Goal: Information Seeking & Learning: Learn about a topic

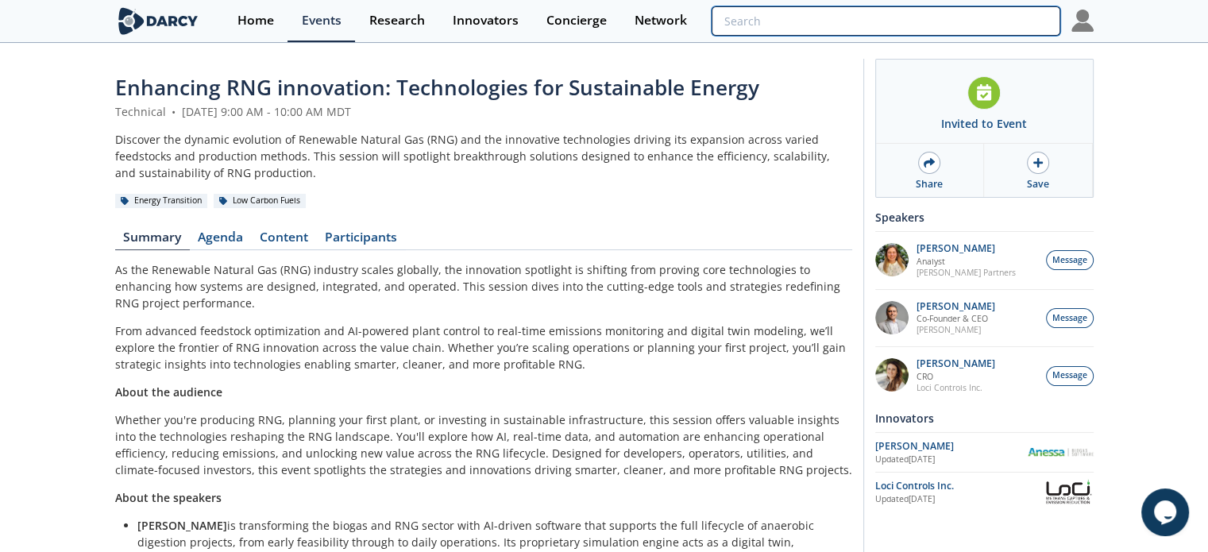
click at [967, 18] on input "search" at bounding box center [886, 20] width 348 height 29
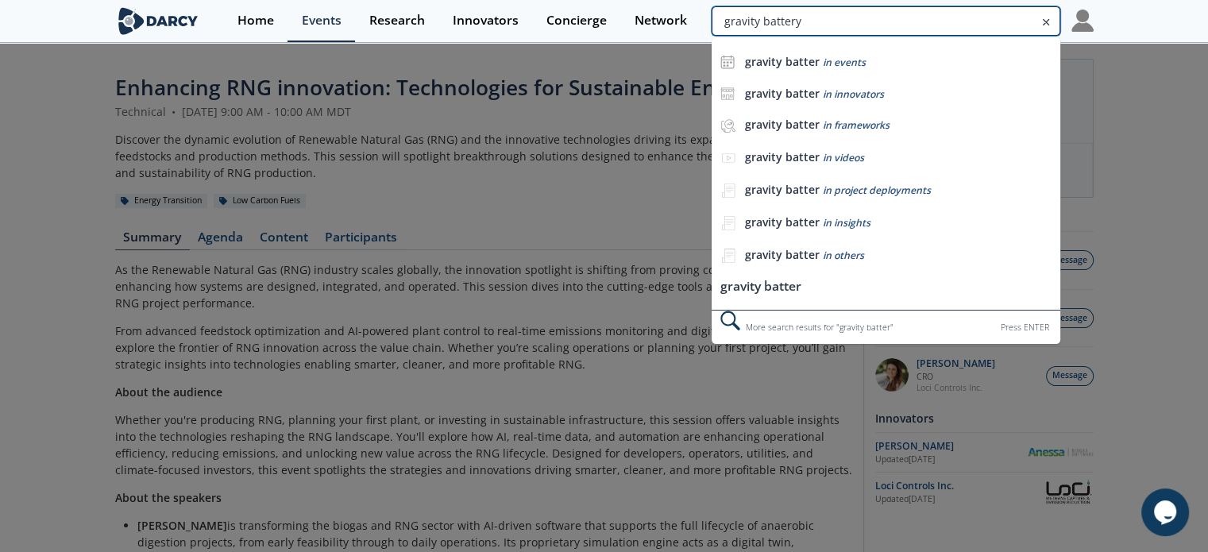
type input "gravity battery"
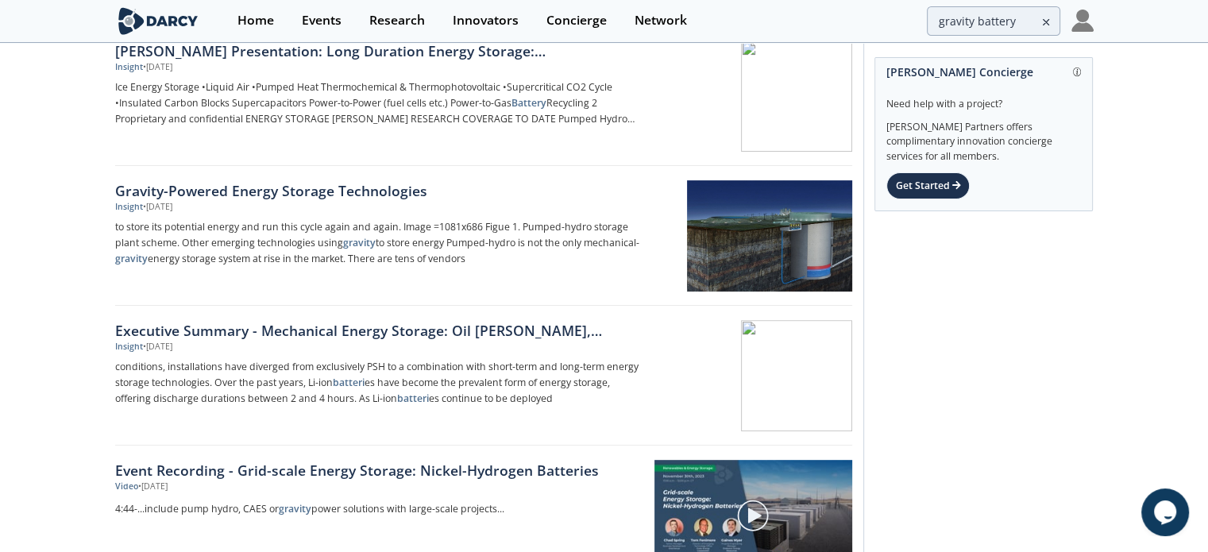
scroll to position [635, 0]
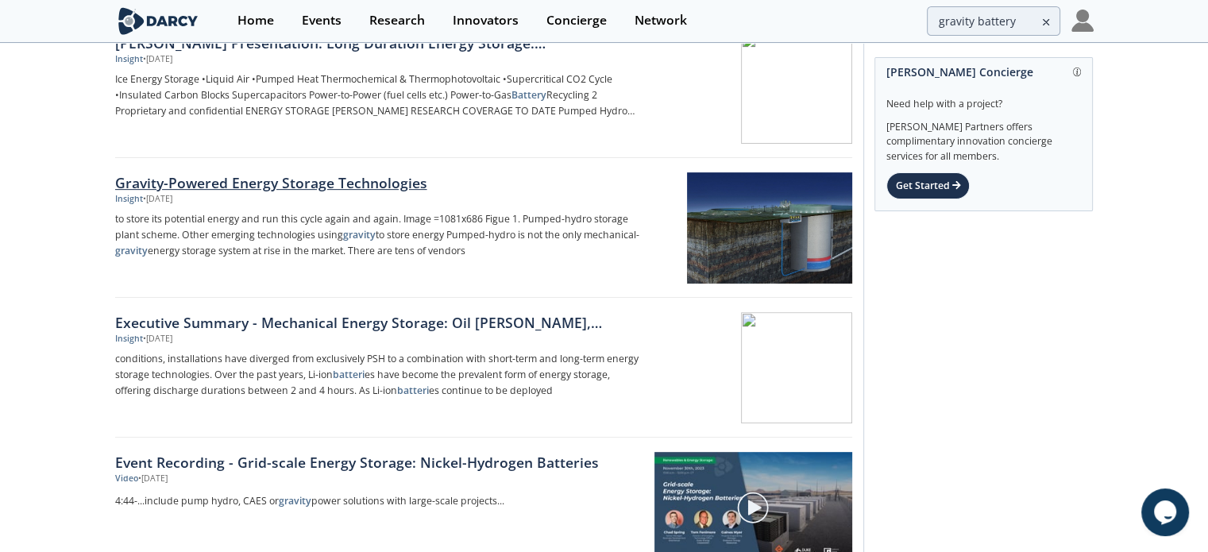
click at [294, 183] on div "Gravity-Powered Energy Storage Technologies" at bounding box center [378, 182] width 526 height 21
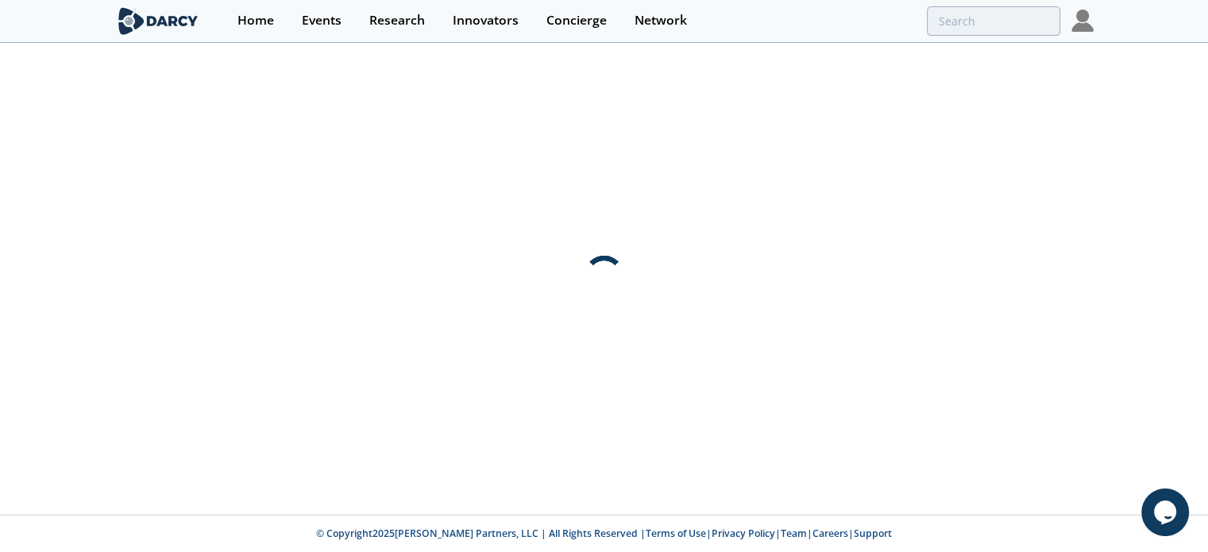
scroll to position [0, 0]
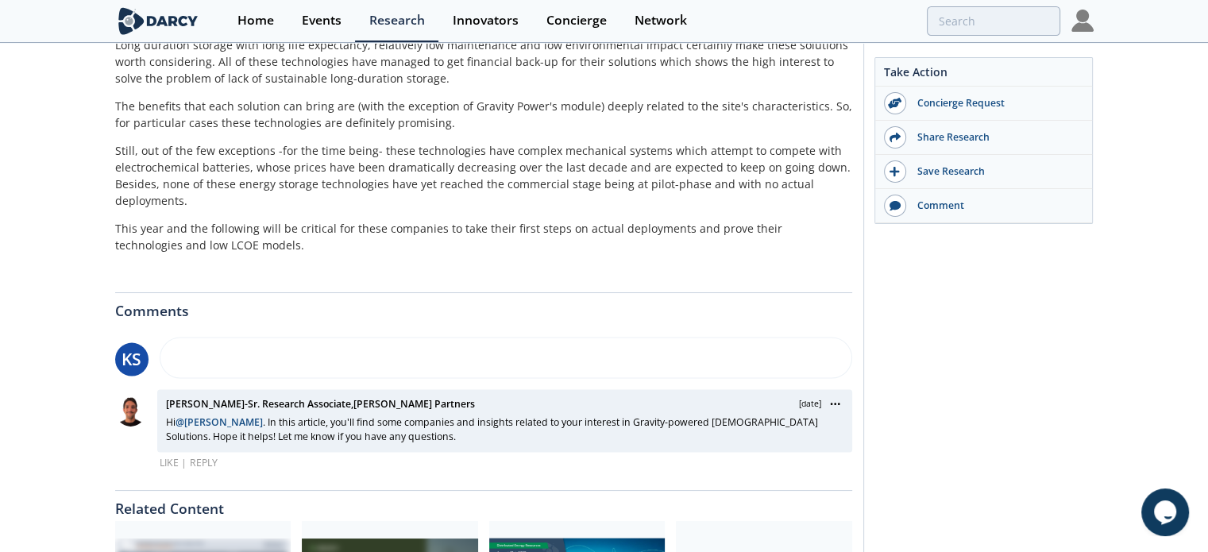
scroll to position [3256, 0]
type input "gravity battery"
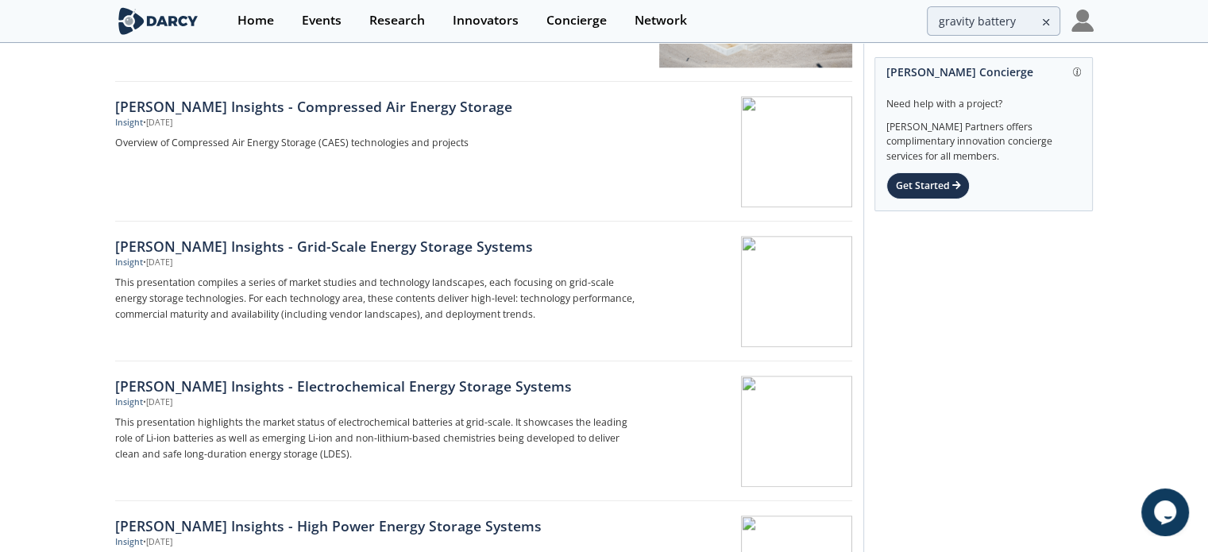
scroll to position [1588, 0]
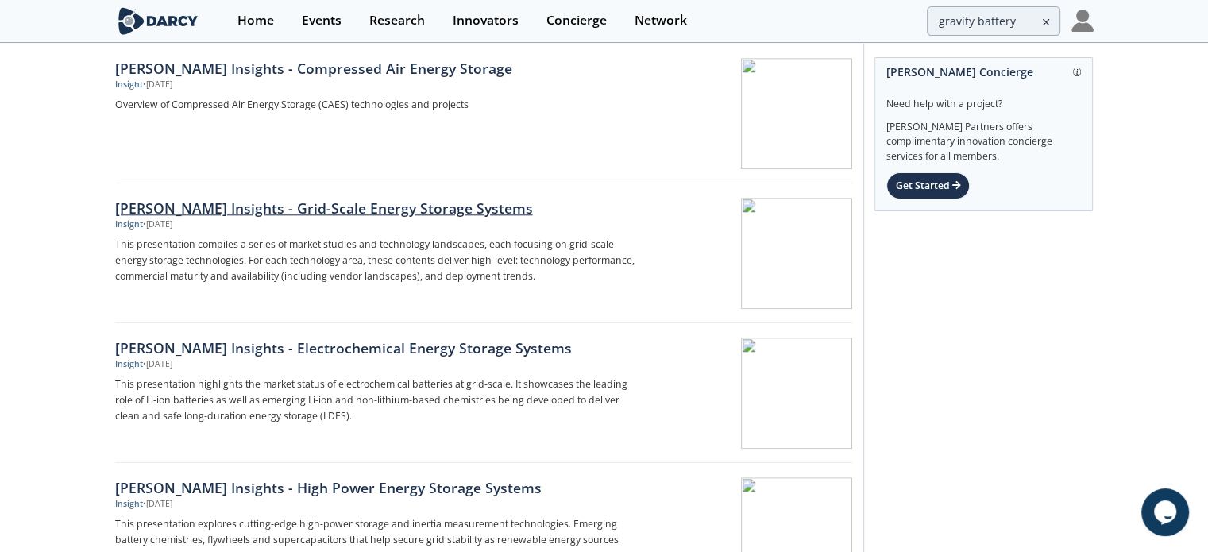
click at [274, 198] on div "[PERSON_NAME] Insights - Grid-Scale Energy Storage Systems" at bounding box center [378, 208] width 526 height 21
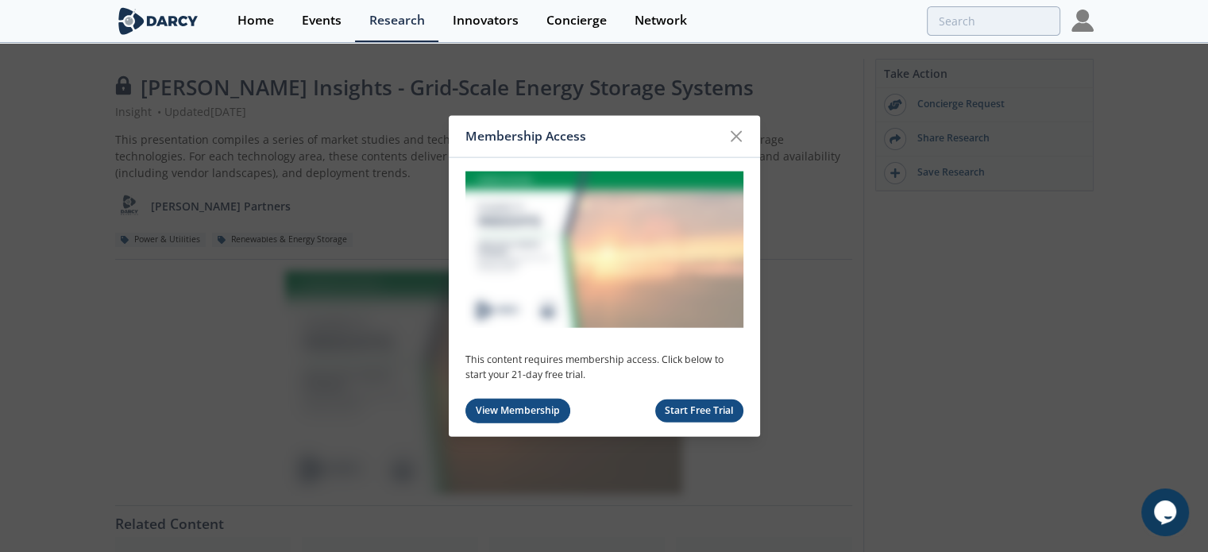
click at [546, 410] on link "View Membership" at bounding box center [518, 411] width 106 height 25
